Goal: Task Accomplishment & Management: Use online tool/utility

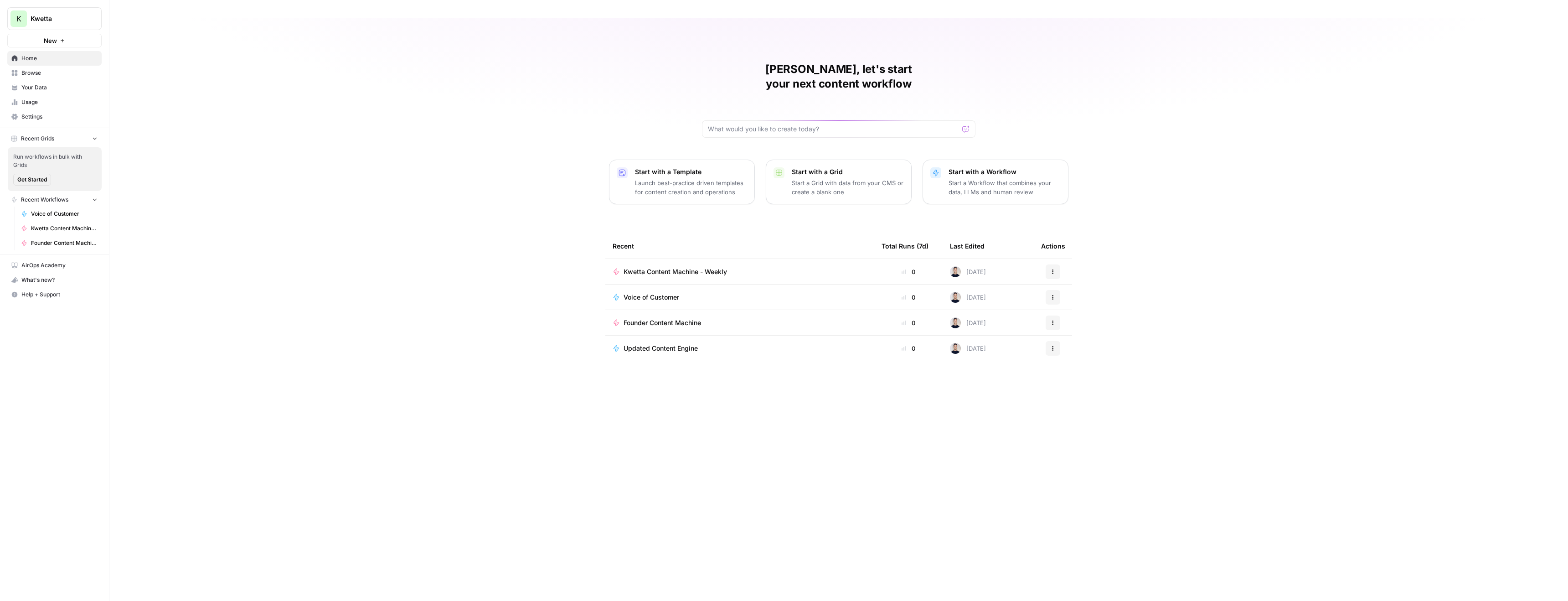
click at [47, 213] on span "Voice of Customer" at bounding box center [64, 213] width 67 height 8
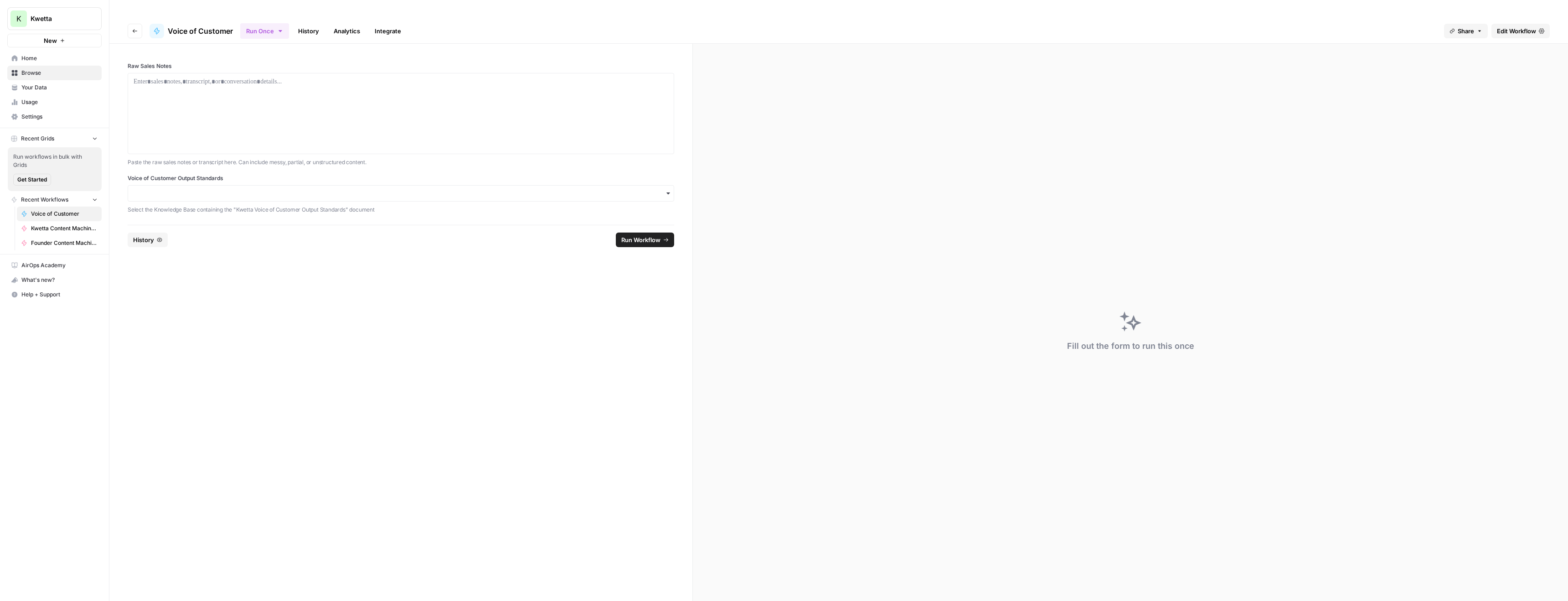
click at [1506, 26] on span "Edit Workflow" at bounding box center [1516, 31] width 39 height 9
